Goal: Transaction & Acquisition: Book appointment/travel/reservation

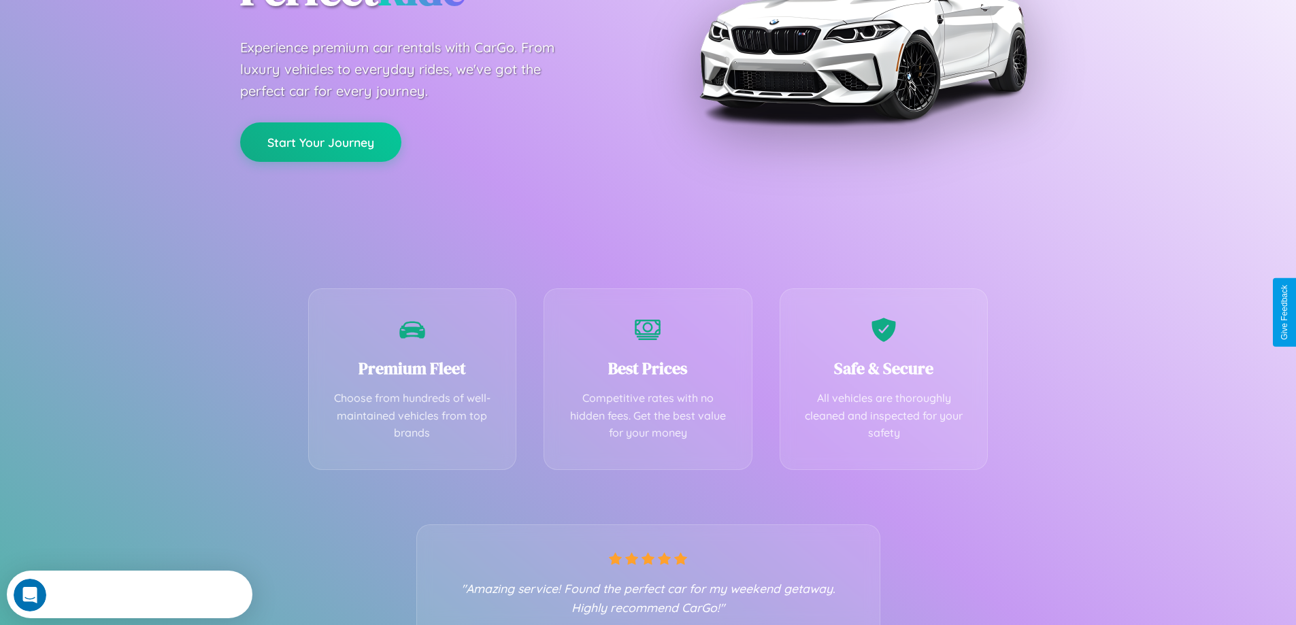
scroll to position [268, 0]
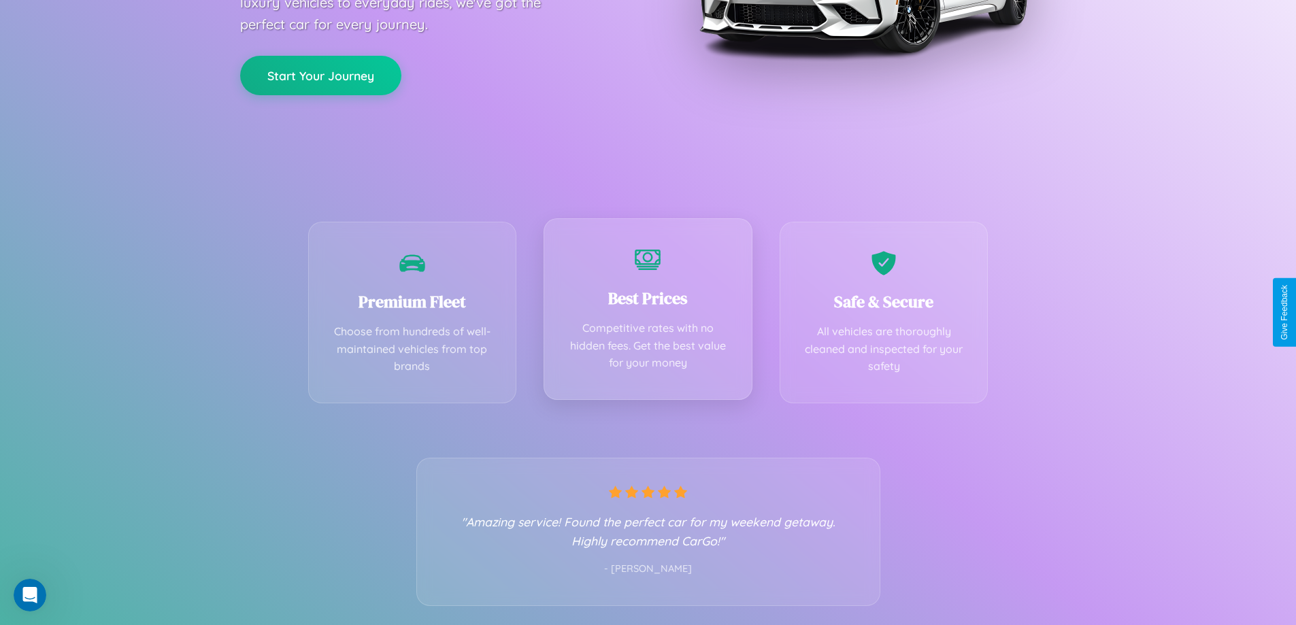
click at [647, 312] on div "Best Prices Competitive rates with no hidden fees. Get the best value for your …" at bounding box center [647, 309] width 209 height 182
click at [320, 74] on button "Start Your Journey" at bounding box center [320, 73] width 161 height 39
click at [320, 73] on button "Start Your Journey" at bounding box center [320, 73] width 161 height 39
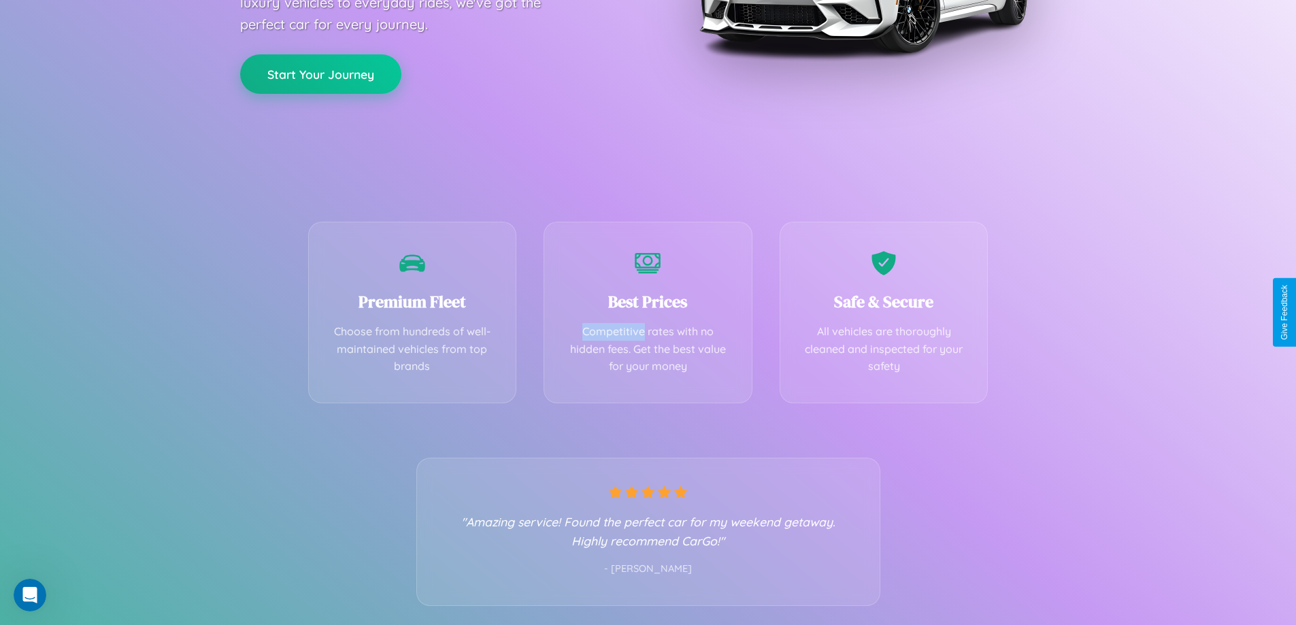
click at [320, 73] on button "Start Your Journey" at bounding box center [320, 73] width 161 height 39
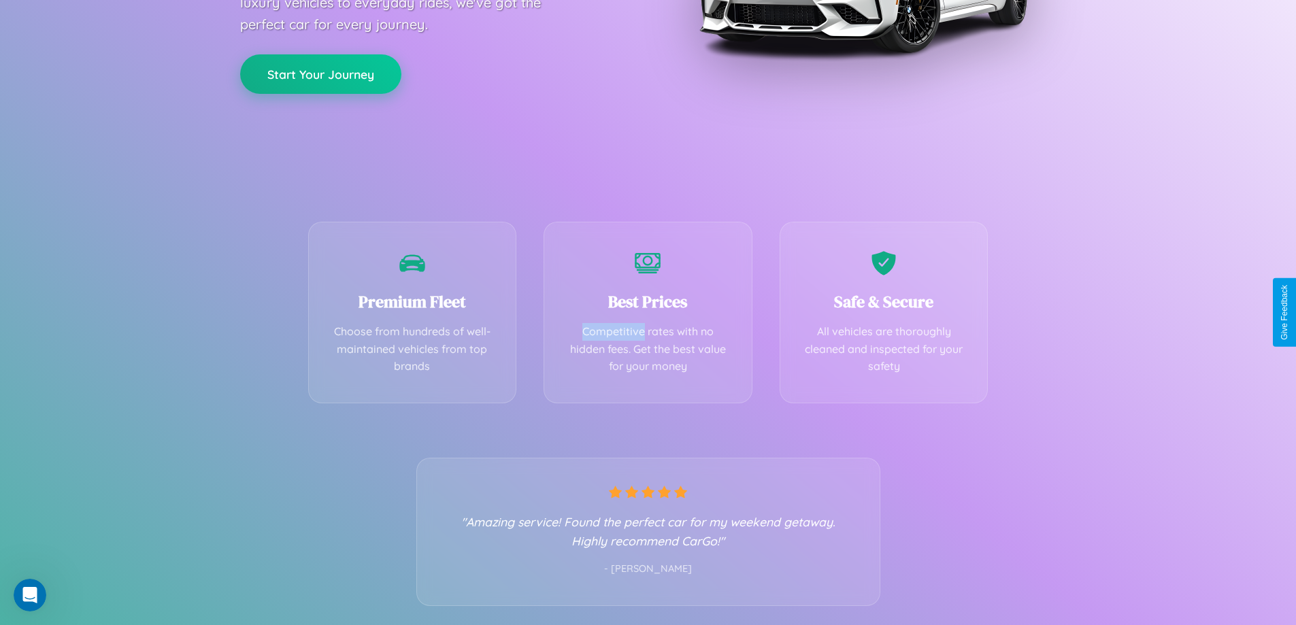
click at [320, 73] on button "Start Your Journey" at bounding box center [320, 73] width 161 height 39
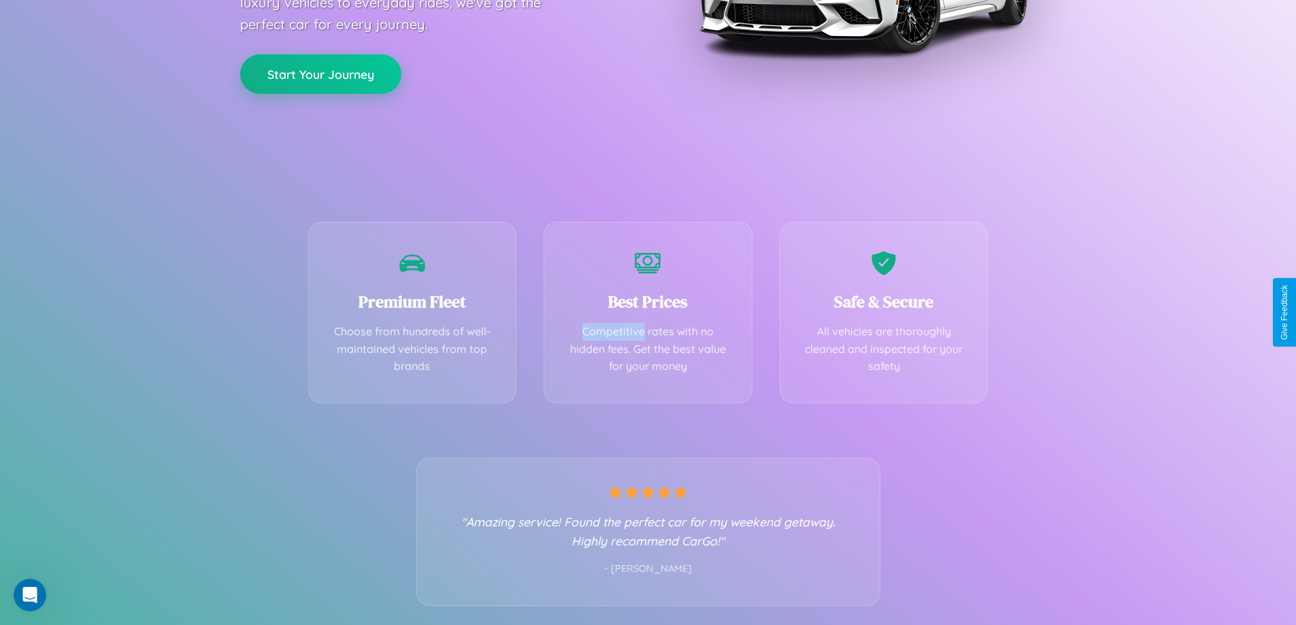
click at [320, 73] on button "Start Your Journey" at bounding box center [320, 73] width 161 height 39
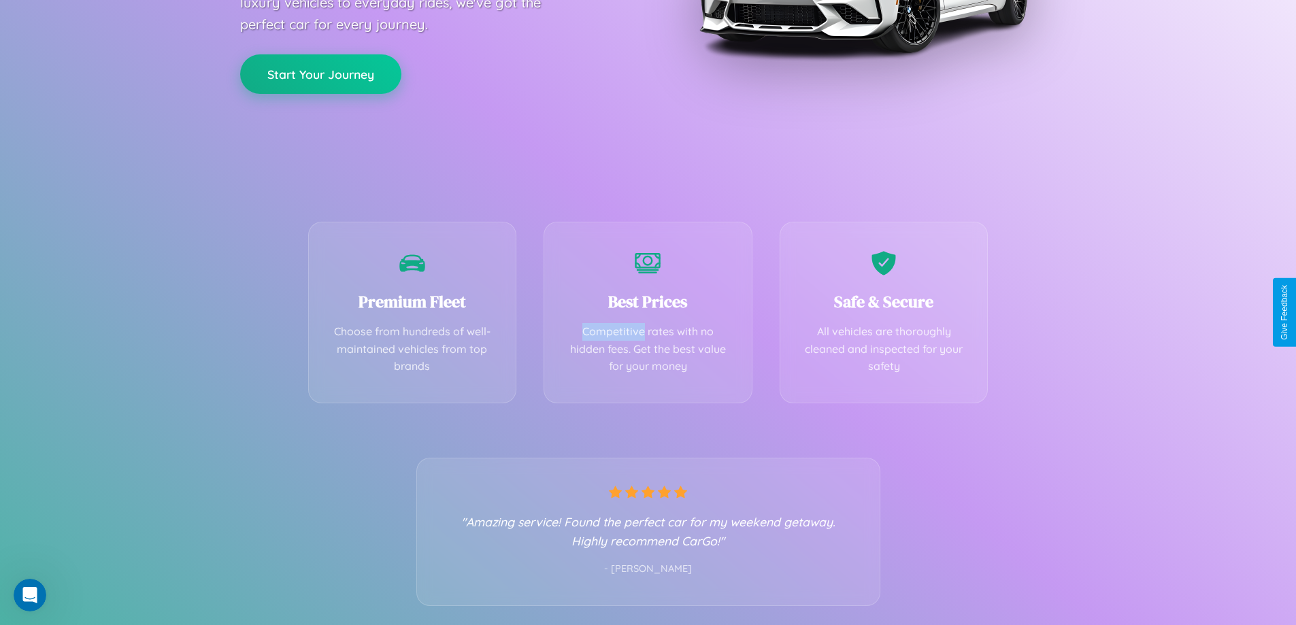
click at [320, 73] on button "Start Your Journey" at bounding box center [320, 73] width 161 height 39
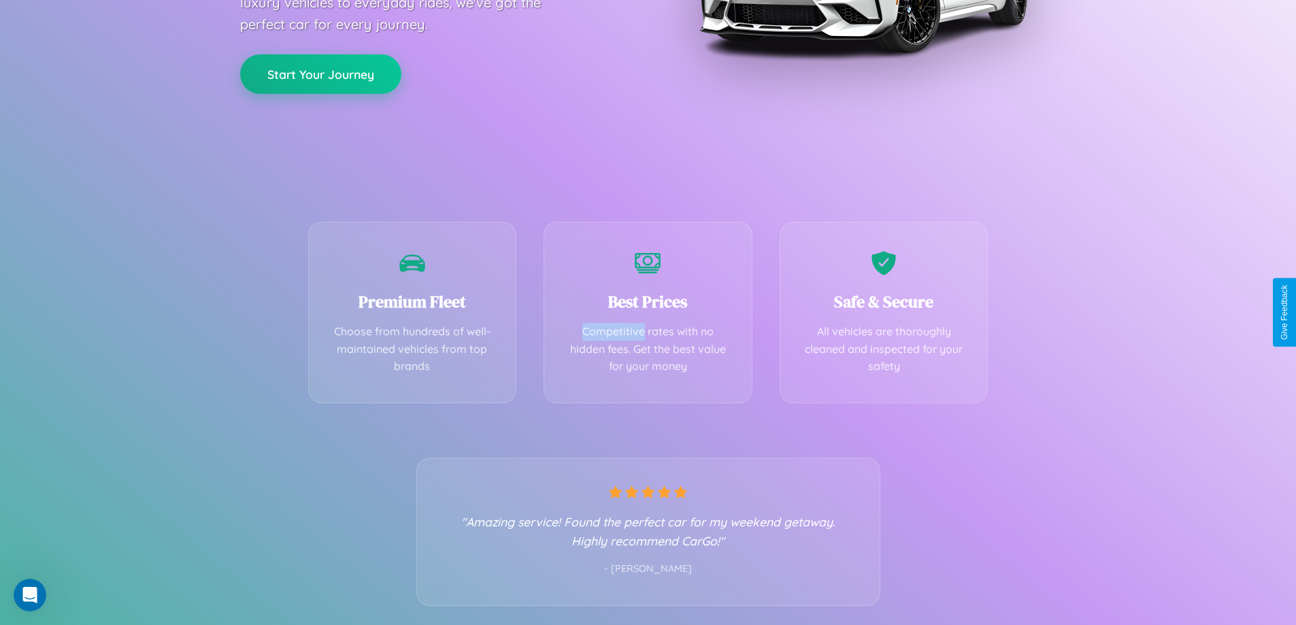
click at [320, 73] on button "Start Your Journey" at bounding box center [320, 73] width 161 height 39
